Goal: Information Seeking & Learning: Learn about a topic

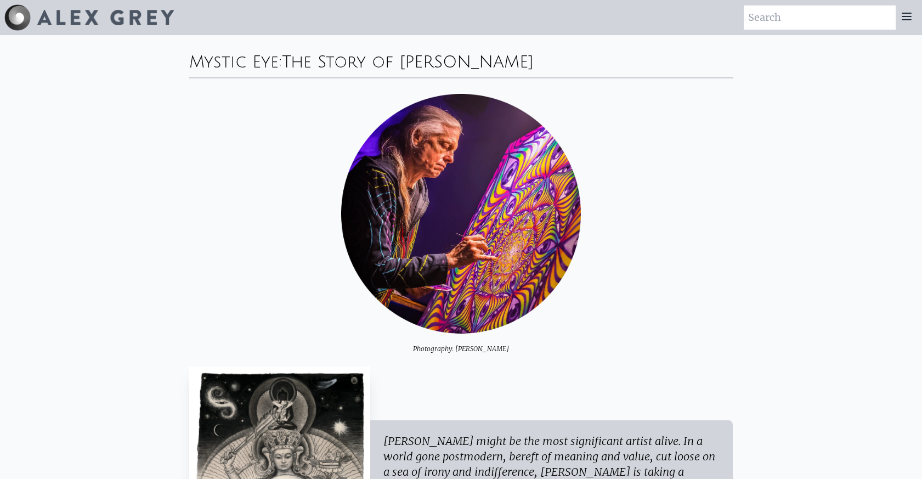
scroll to position [187, 0]
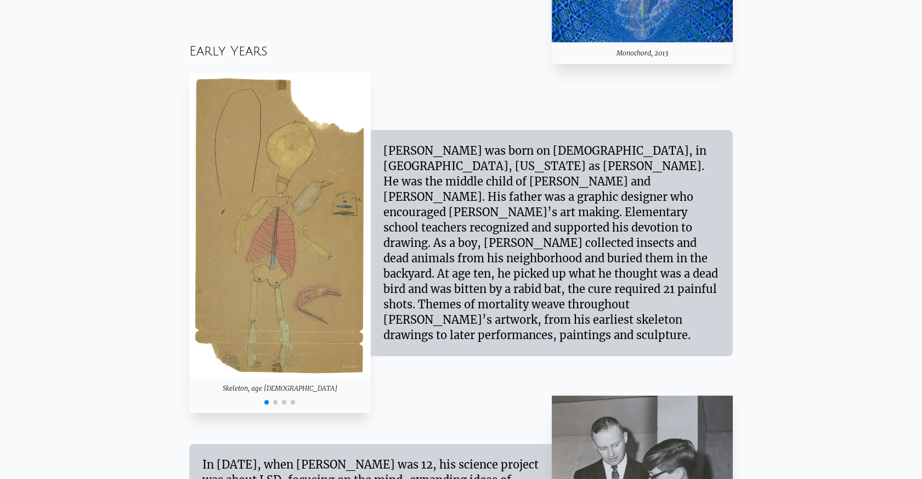
scroll to position [985, 0]
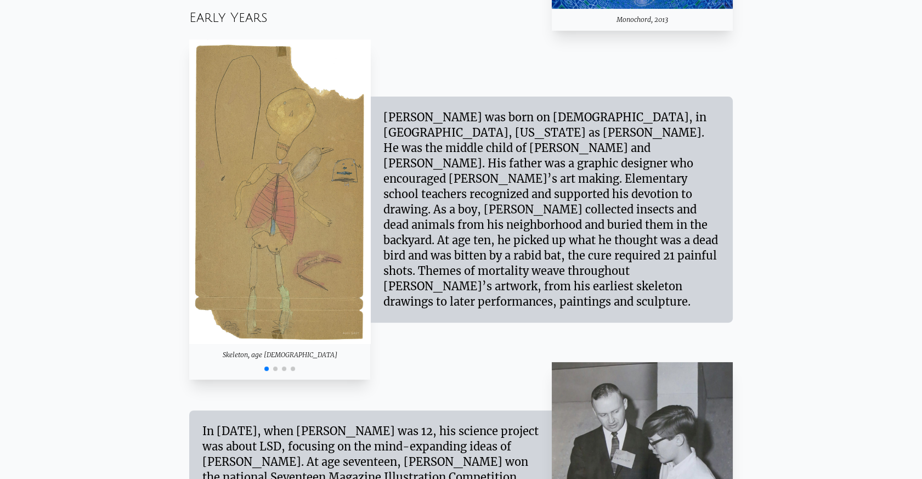
click at [275, 367] on span "Go to slide 2" at bounding box center [275, 368] width 4 height 4
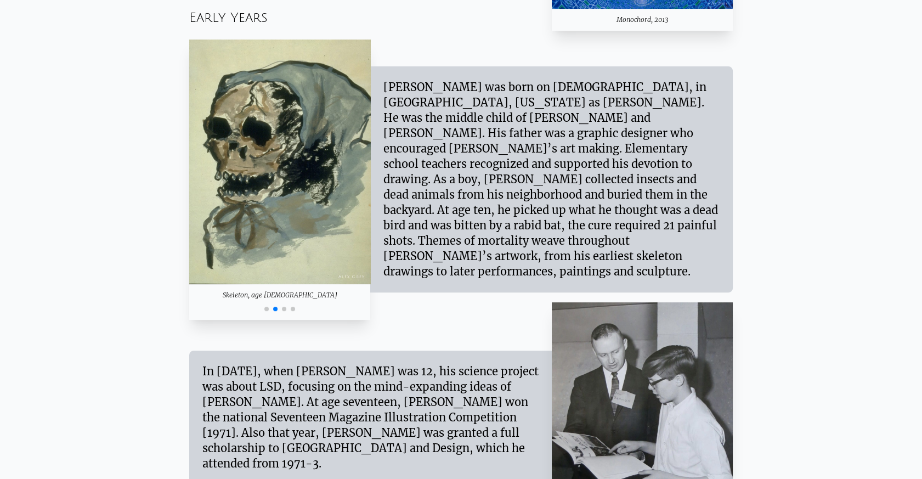
click at [284, 308] on span "Go to slide 3" at bounding box center [284, 309] width 4 height 4
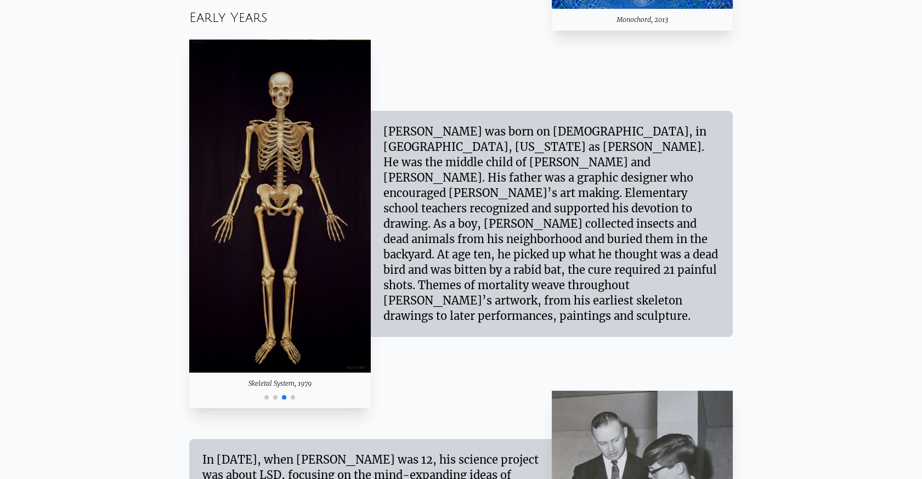
click at [292, 395] on span "Go to slide 4" at bounding box center [293, 397] width 4 height 4
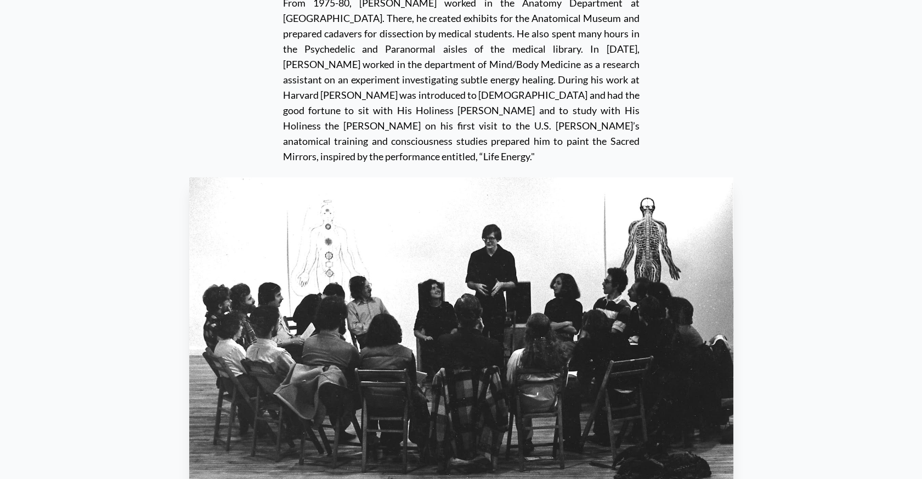
scroll to position [2430, 0]
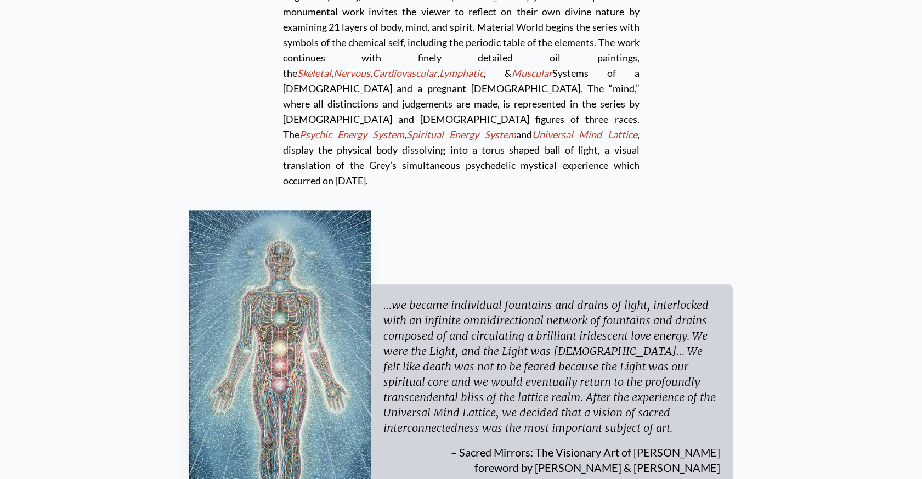
scroll to position [3178, 0]
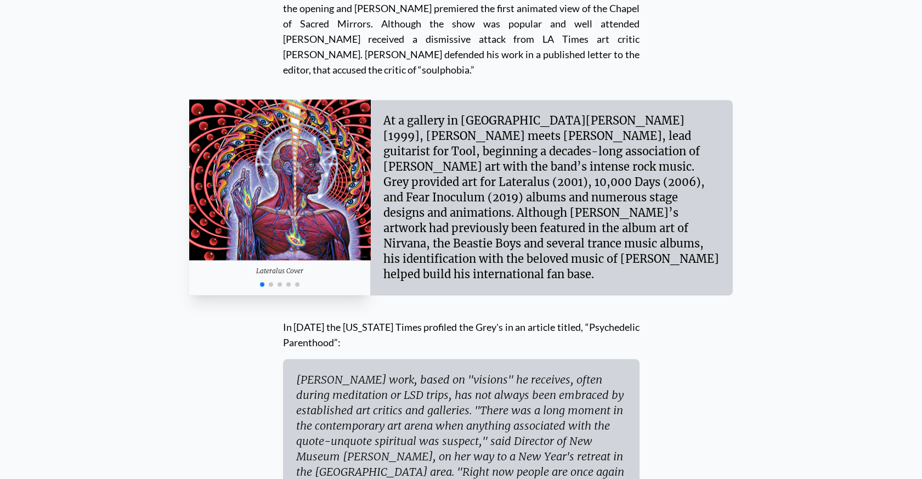
scroll to position [4474, 0]
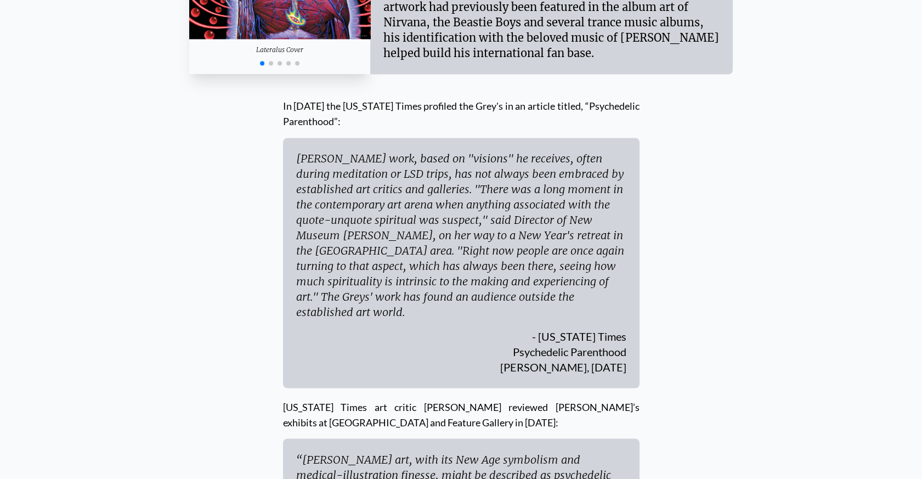
scroll to position [4773, 0]
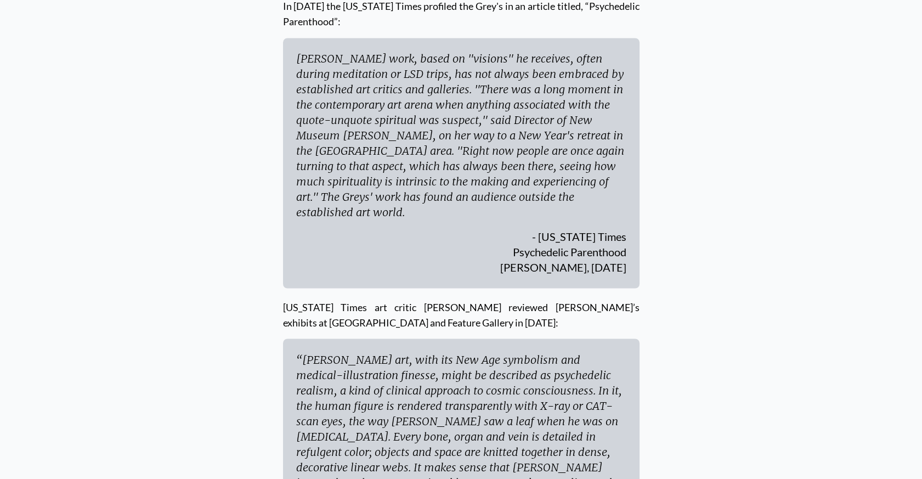
click at [721, 234] on div "In 2002 the New York Times profiled the Grey's in an article titled, “Psychedel…" at bounding box center [461, 324] width 544 height 669
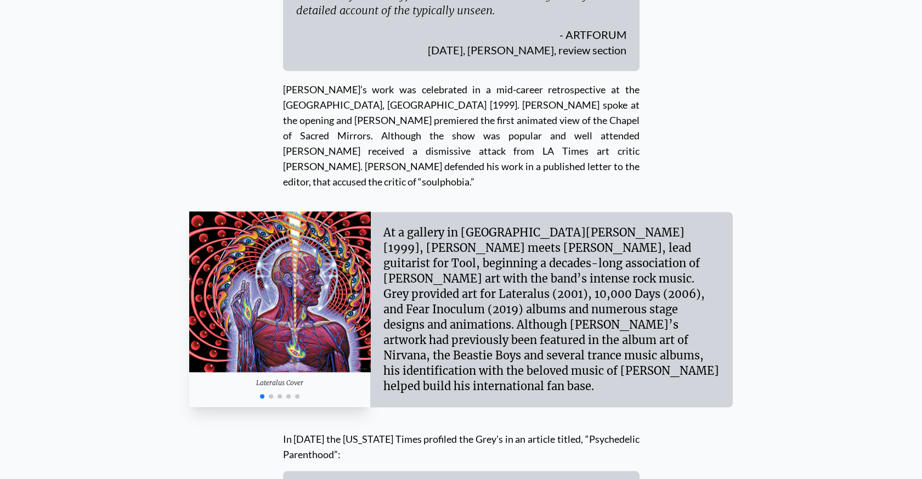
scroll to position [4205, 0]
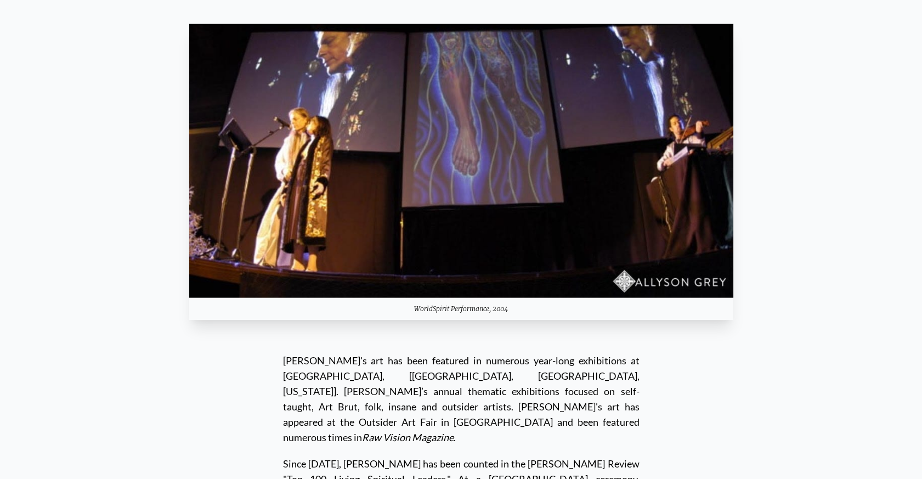
scroll to position [6298, 0]
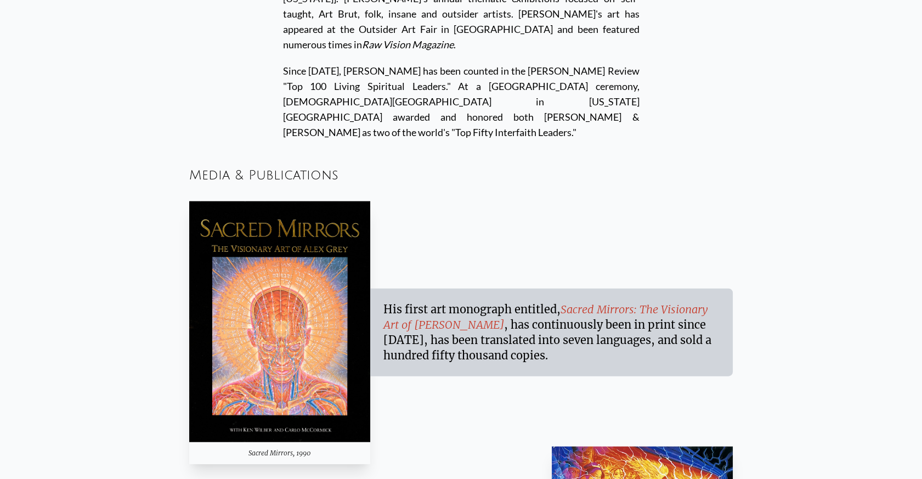
scroll to position [7136, 0]
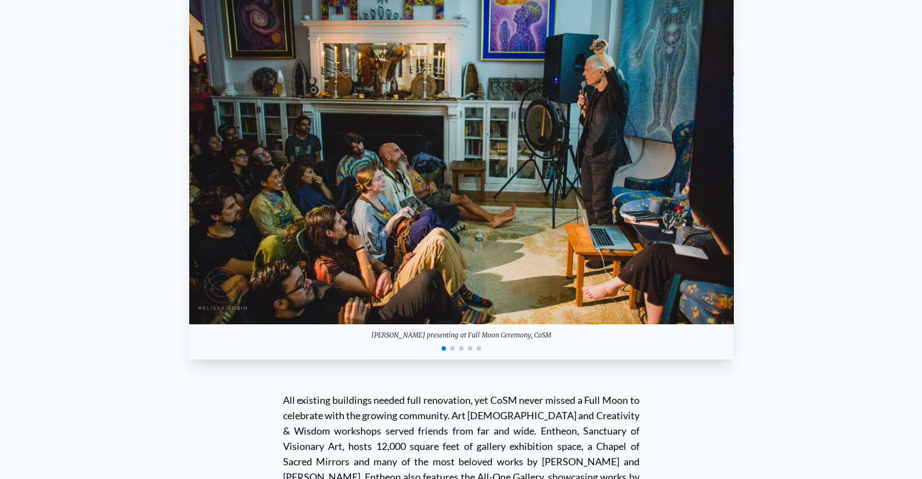
scroll to position [10067, 0]
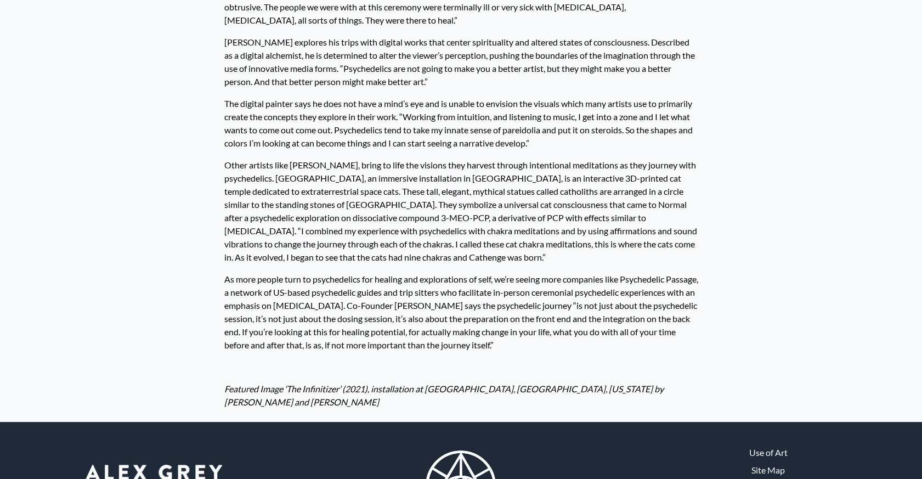
scroll to position [816, 0]
